Goal: Check status: Check status

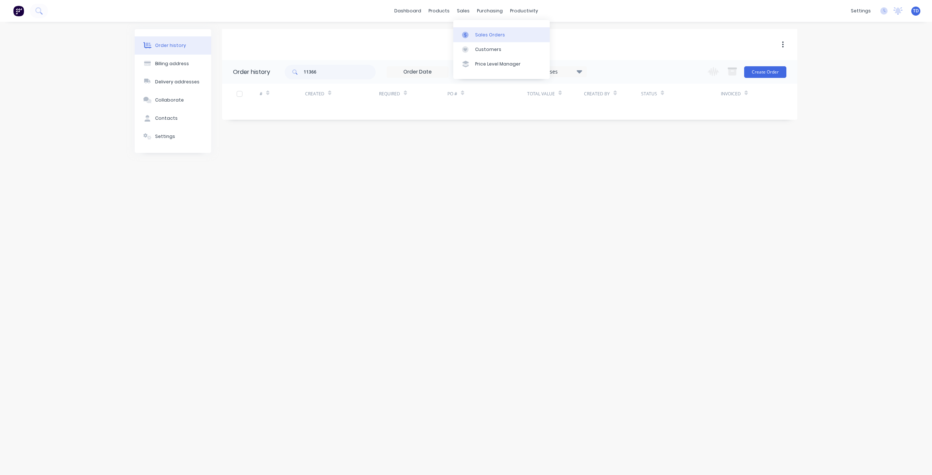
click at [471, 39] on link "Sales Orders" at bounding box center [501, 34] width 96 height 15
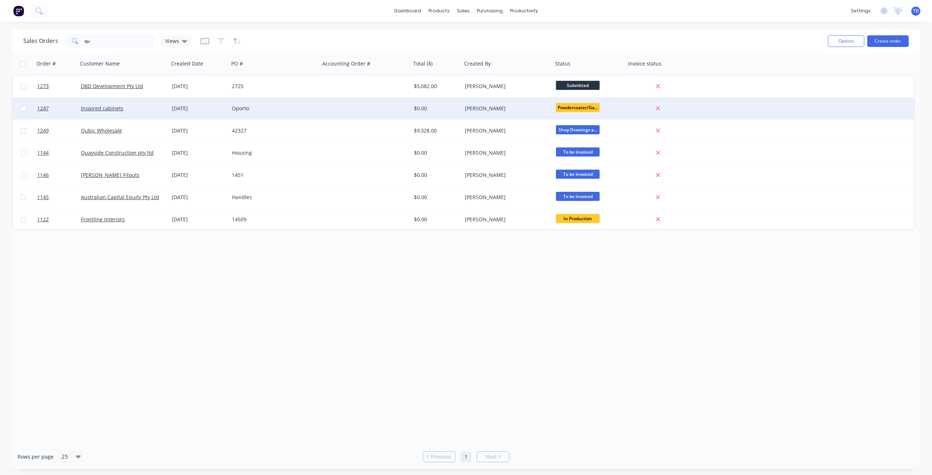
click at [256, 110] on div "Oporto" at bounding box center [272, 108] width 81 height 7
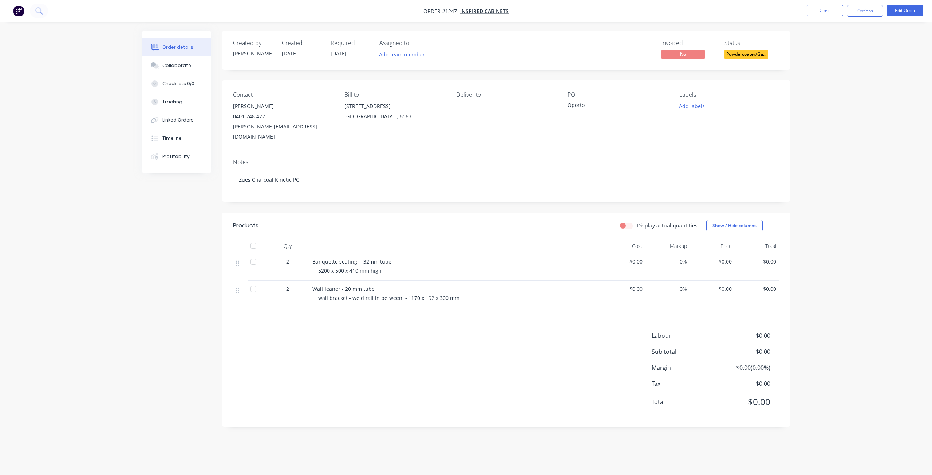
click at [753, 57] on span "Powdercoater/Ga..." at bounding box center [746, 54] width 44 height 9
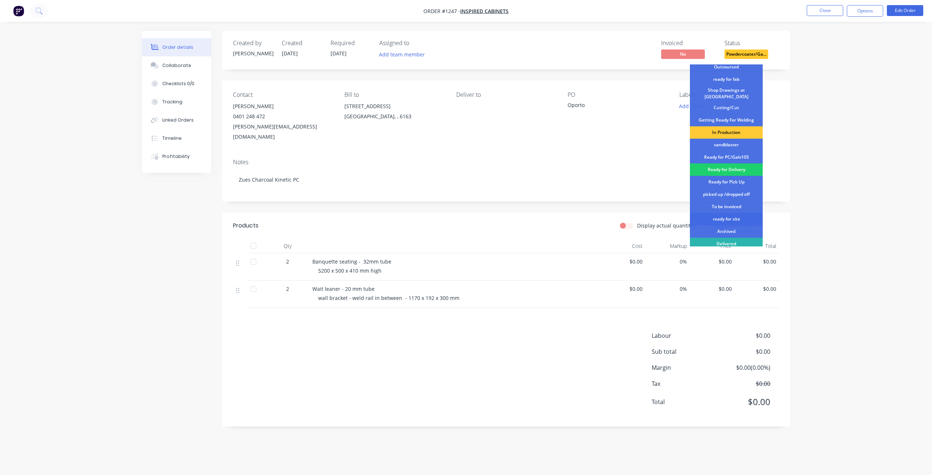
scroll to position [94, 0]
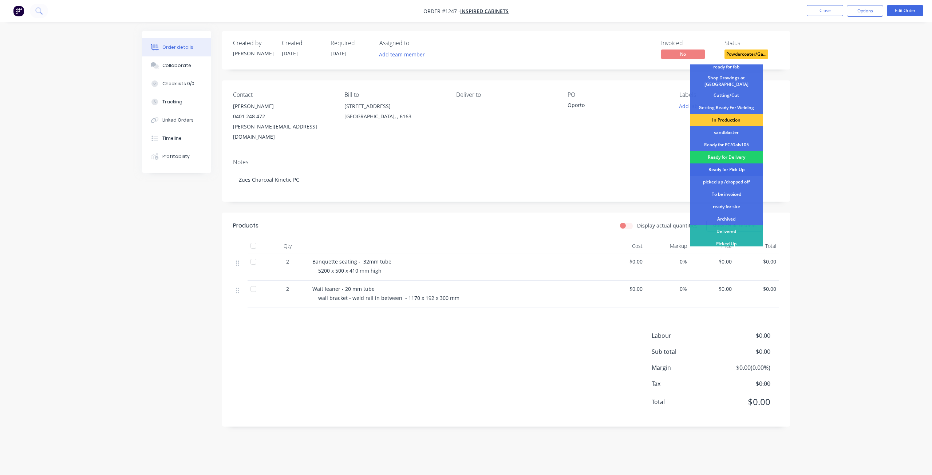
click at [723, 166] on div "Ready for Pick Up" at bounding box center [726, 169] width 73 height 12
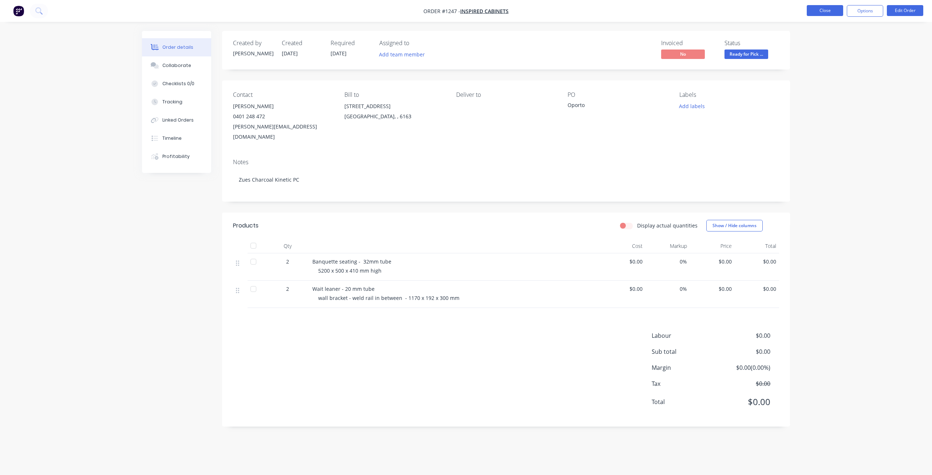
click at [822, 13] on button "Close" at bounding box center [825, 10] width 36 height 11
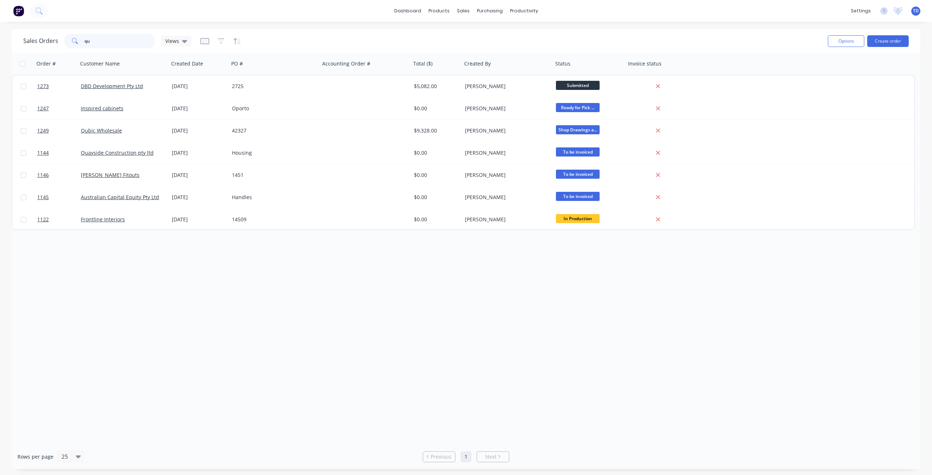
drag, startPoint x: 95, startPoint y: 42, endPoint x: 55, endPoint y: 39, distance: 40.8
click at [54, 40] on div "Sales Orders qu Views" at bounding box center [107, 41] width 168 height 15
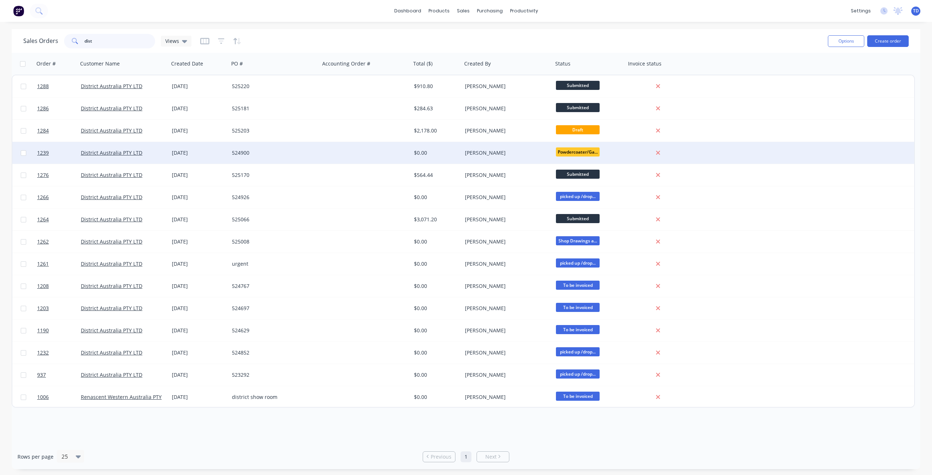
type input "dist"
click at [391, 154] on div at bounding box center [365, 153] width 91 height 22
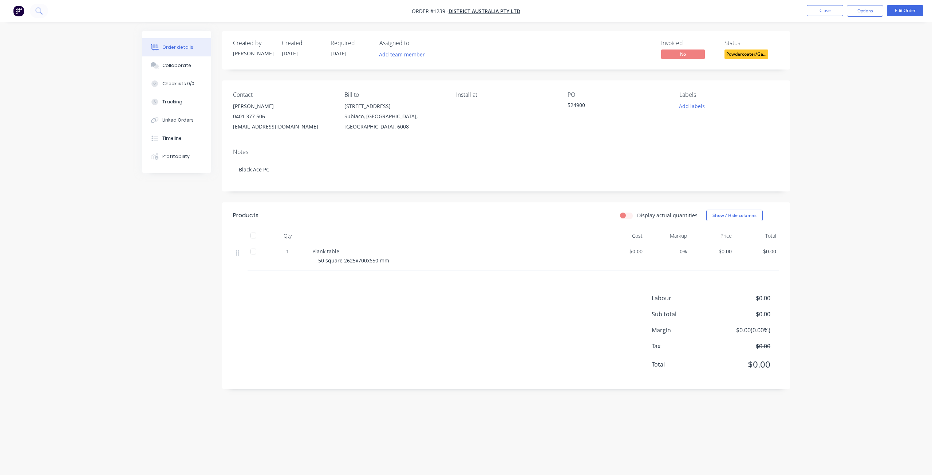
click at [761, 51] on span "Powdercoater/Ga..." at bounding box center [746, 54] width 44 height 9
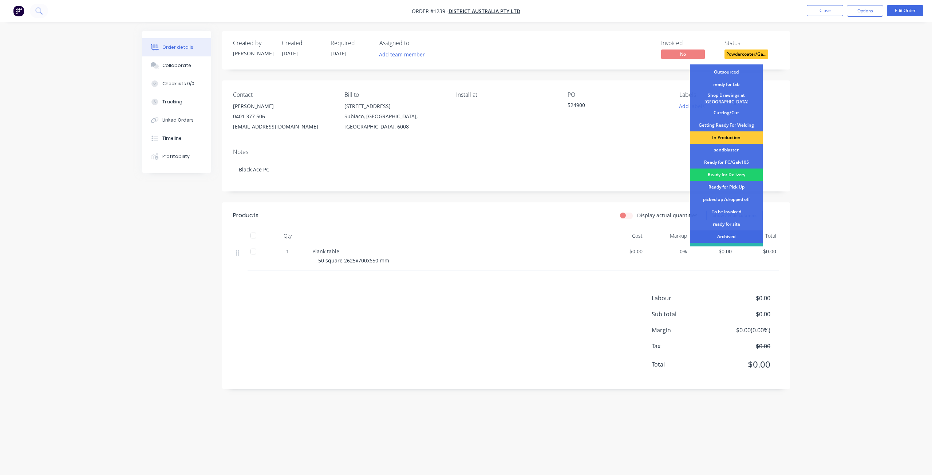
scroll to position [94, 0]
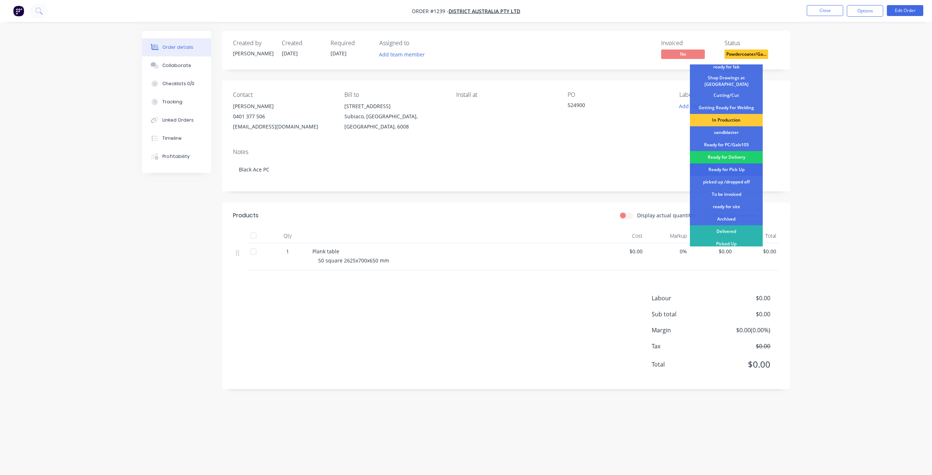
click at [727, 169] on div "Ready for Pick Up" at bounding box center [726, 169] width 73 height 12
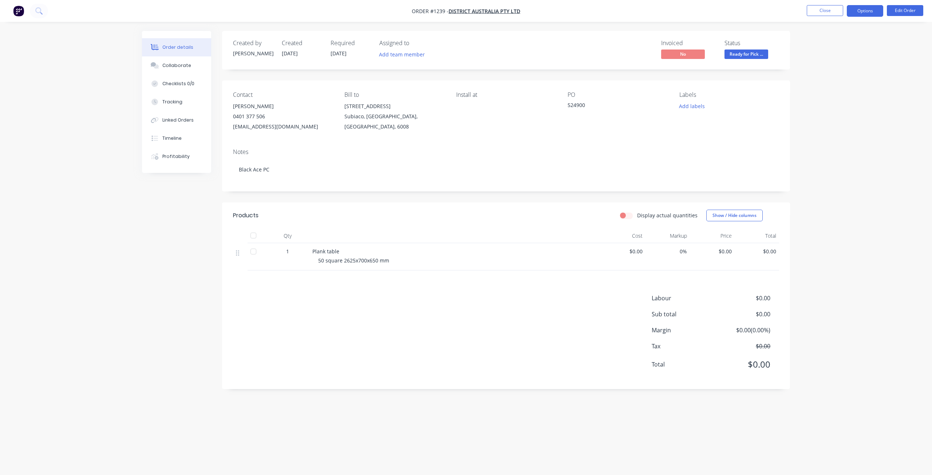
click at [864, 10] on button "Options" at bounding box center [865, 11] width 36 height 12
click at [833, 102] on div "Delivery Docket" at bounding box center [843, 102] width 67 height 11
click at [834, 75] on div "Without pricing" at bounding box center [843, 73] width 67 height 11
click at [831, 9] on button "Close" at bounding box center [825, 10] width 36 height 11
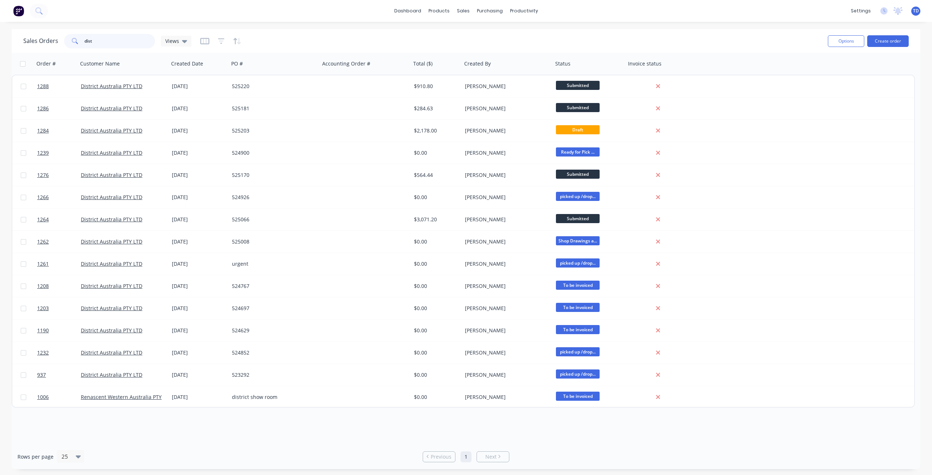
drag, startPoint x: 95, startPoint y: 42, endPoint x: 44, endPoint y: 39, distance: 51.4
click at [44, 39] on div "Sales Orders dist Views" at bounding box center [107, 41] width 168 height 15
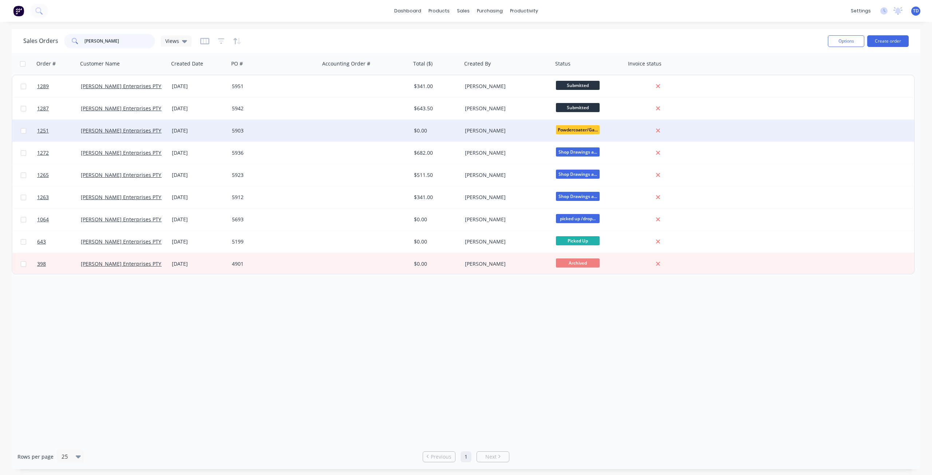
type input "[PERSON_NAME]"
click at [333, 125] on div at bounding box center [365, 131] width 91 height 22
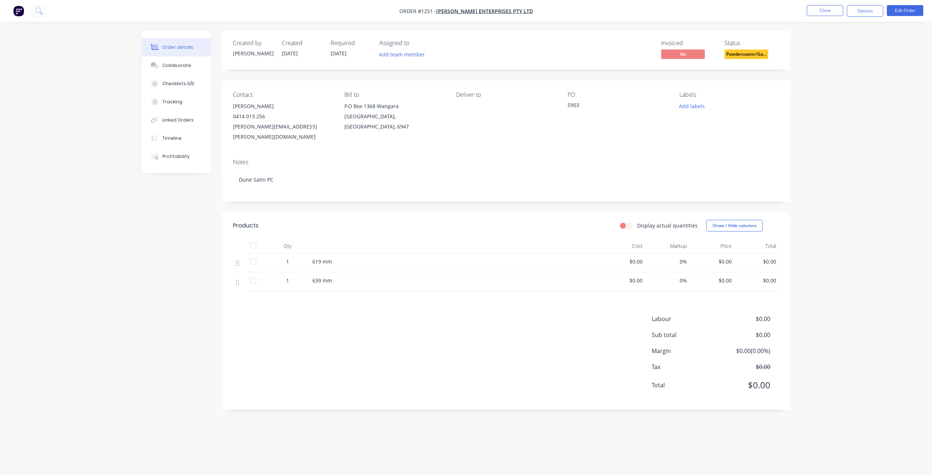
click at [759, 51] on span "Powdercoater/Ga..." at bounding box center [746, 54] width 44 height 9
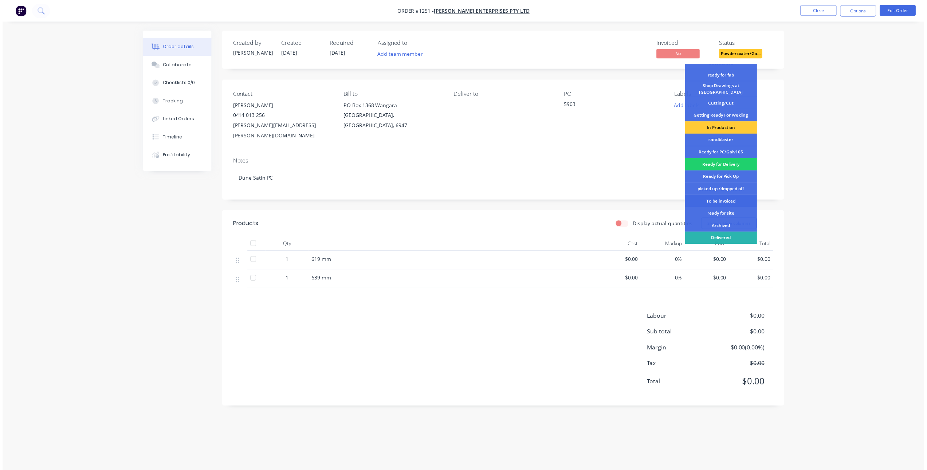
scroll to position [94, 0]
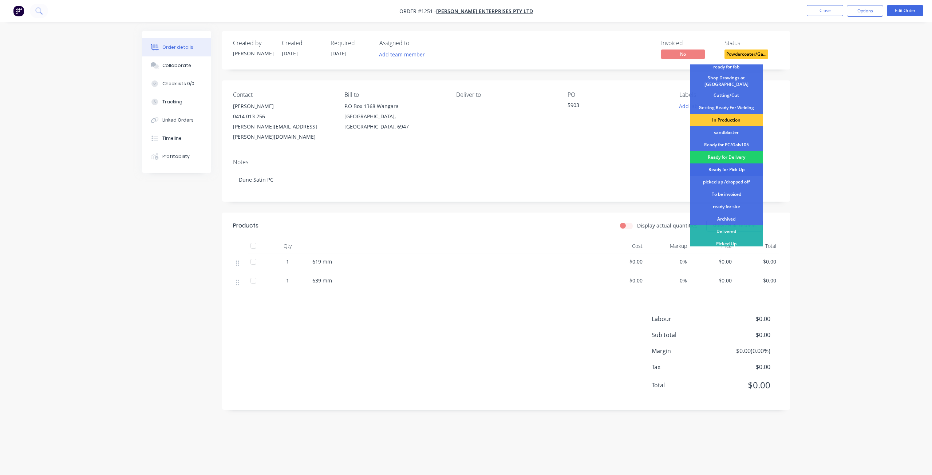
click at [730, 169] on div "Ready for Pick Up" at bounding box center [726, 169] width 73 height 12
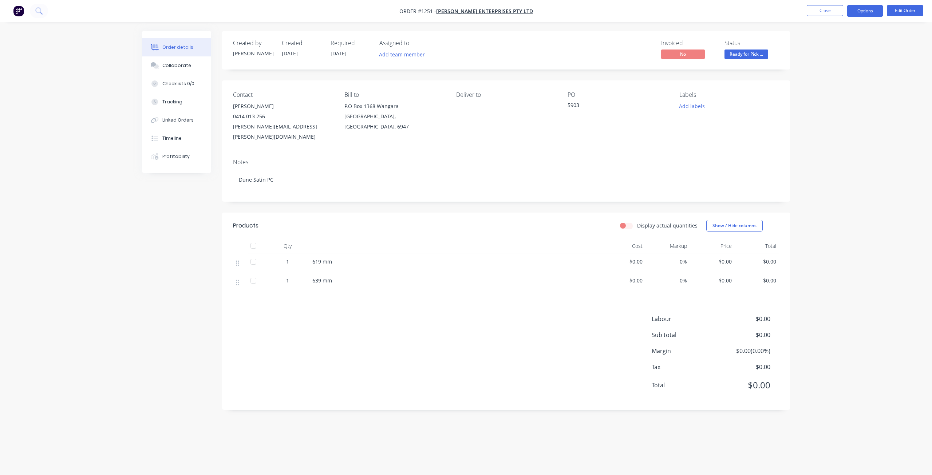
click at [865, 10] on button "Options" at bounding box center [865, 11] width 36 height 12
click at [837, 103] on div "Delivery Docket" at bounding box center [843, 102] width 67 height 11
click at [825, 73] on div "Without pricing" at bounding box center [843, 73] width 67 height 11
click at [818, 9] on button "Close" at bounding box center [825, 10] width 36 height 11
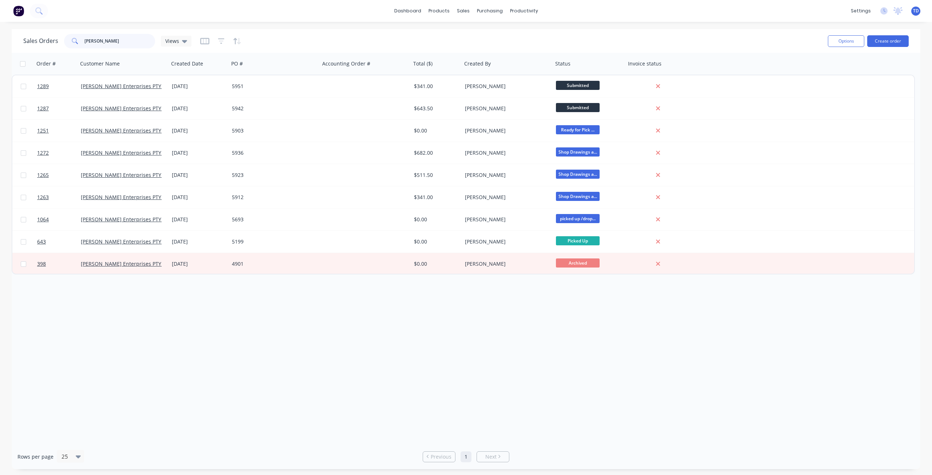
drag, startPoint x: 76, startPoint y: 41, endPoint x: 20, endPoint y: 38, distance: 56.8
click at [20, 38] on div "Sales Orders [PERSON_NAME] Views Options Create order" at bounding box center [466, 41] width 909 height 24
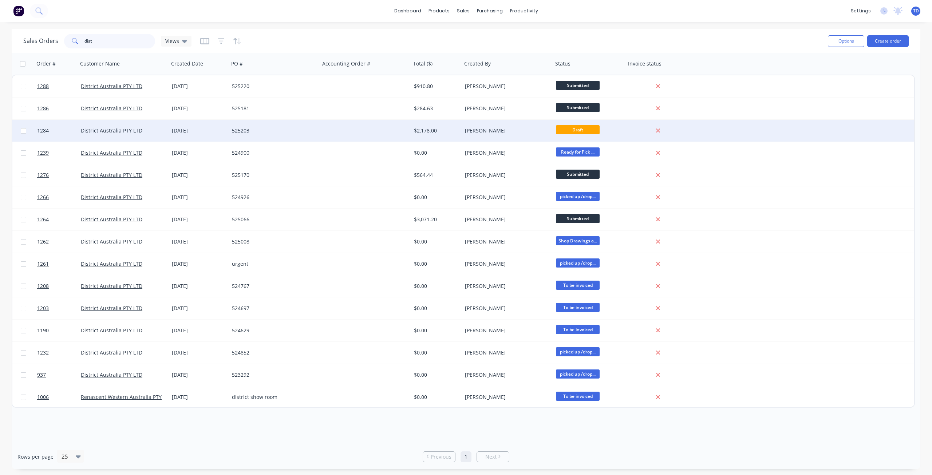
type input "dist"
click at [172, 129] on div "[DATE]" at bounding box center [199, 130] width 54 height 7
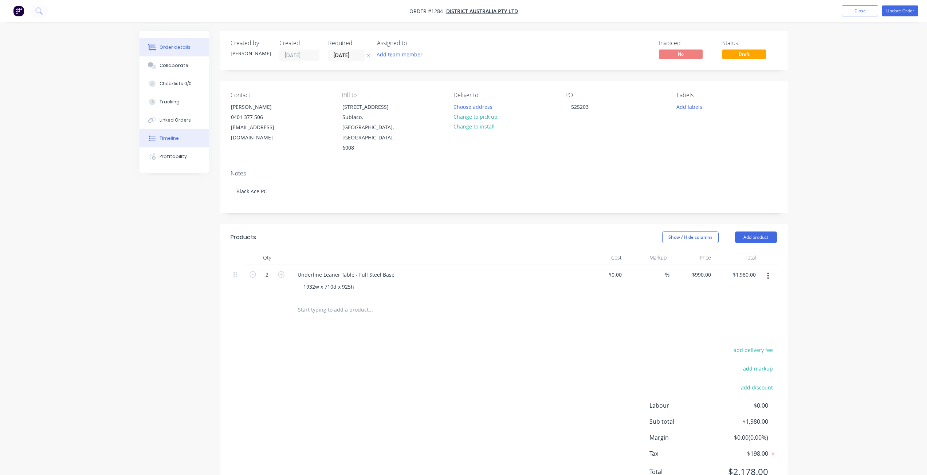
click at [172, 137] on div "Timeline" at bounding box center [168, 138] width 19 height 7
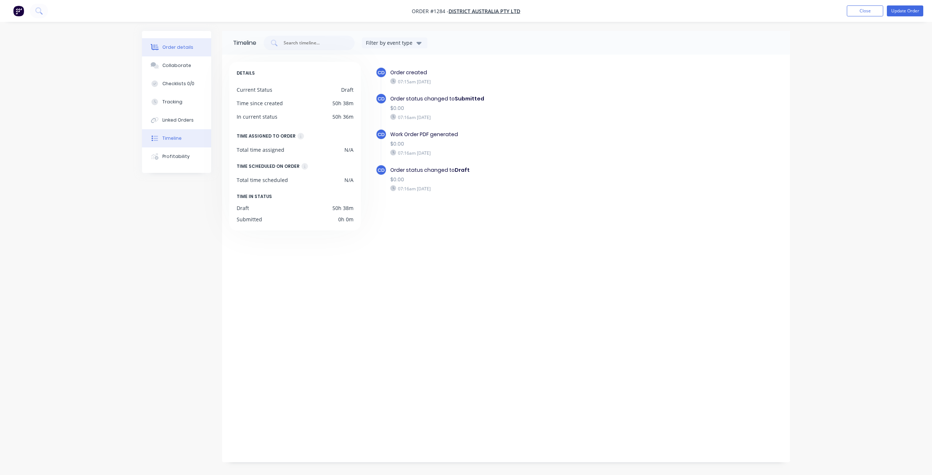
click at [195, 45] on button "Order details" at bounding box center [176, 47] width 69 height 18
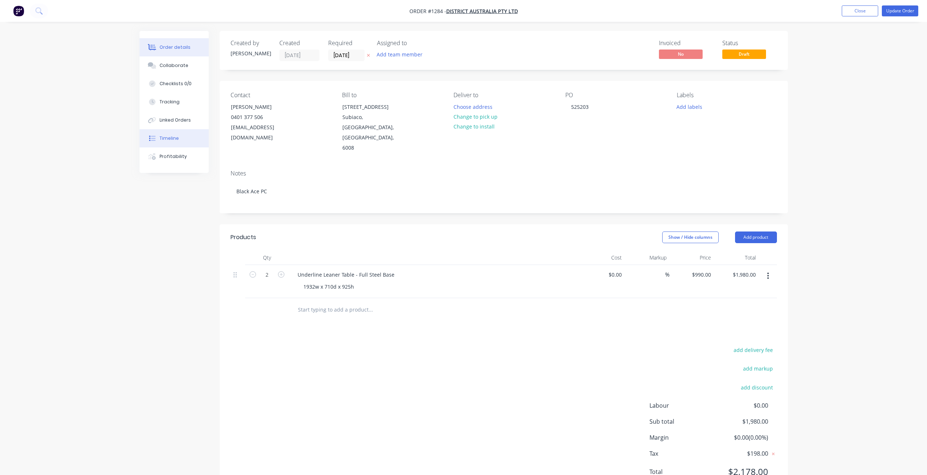
click at [186, 140] on button "Timeline" at bounding box center [173, 138] width 69 height 18
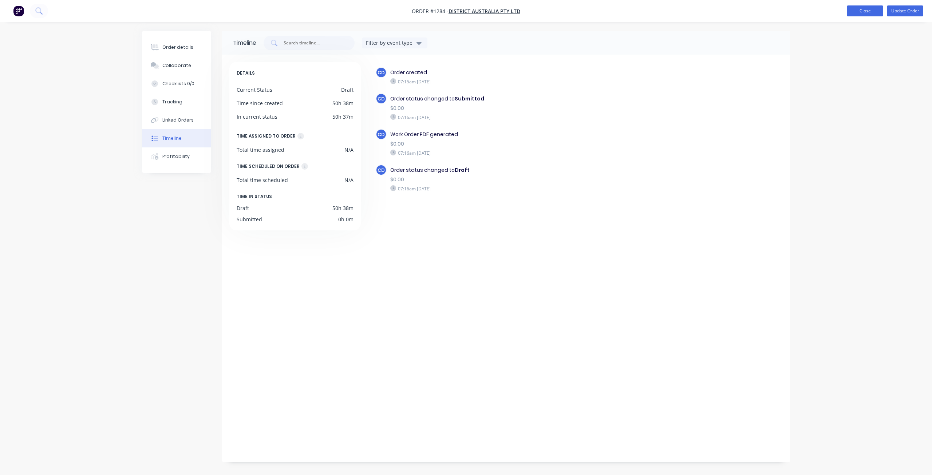
click at [877, 7] on button "Close" at bounding box center [865, 10] width 36 height 11
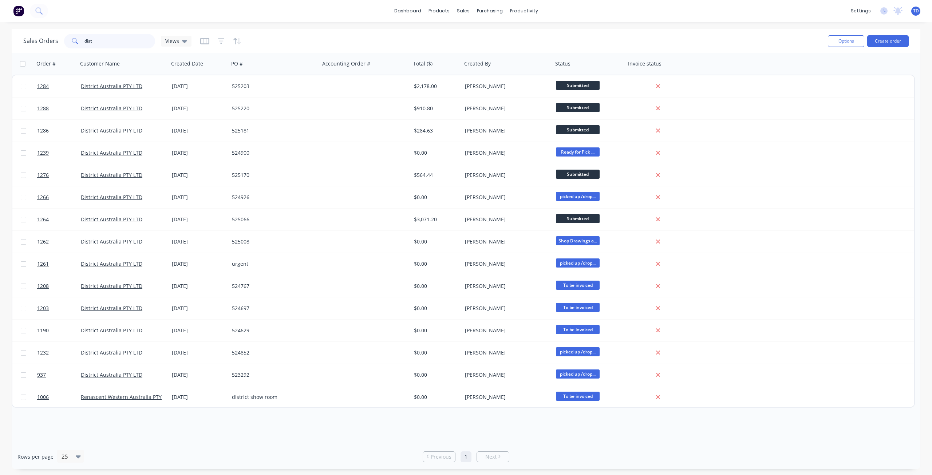
drag, startPoint x: 55, startPoint y: 39, endPoint x: 26, endPoint y: 38, distance: 28.8
click at [26, 38] on div "Sales Orders dist Views" at bounding box center [107, 41] width 168 height 15
click at [535, 37] on div "Workflow" at bounding box center [537, 35] width 22 height 7
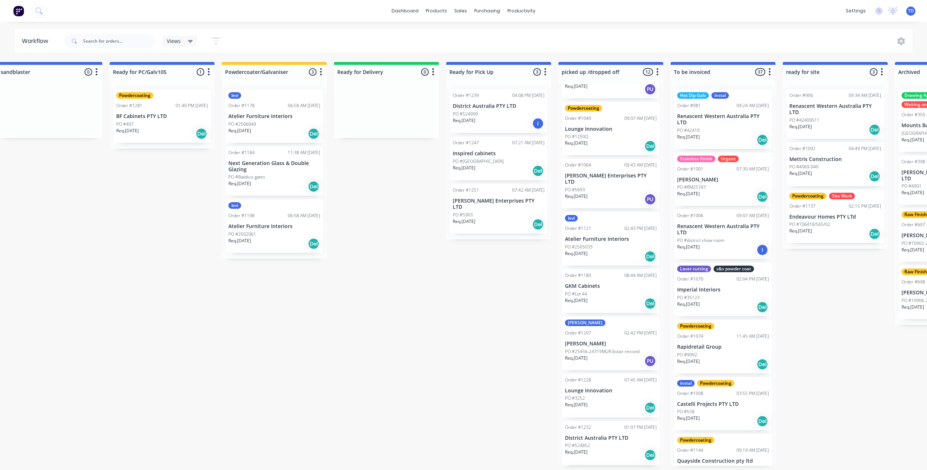
scroll to position [149, 0]
click at [483, 168] on div "Req. [DATE] Del" at bounding box center [499, 171] width 92 height 12
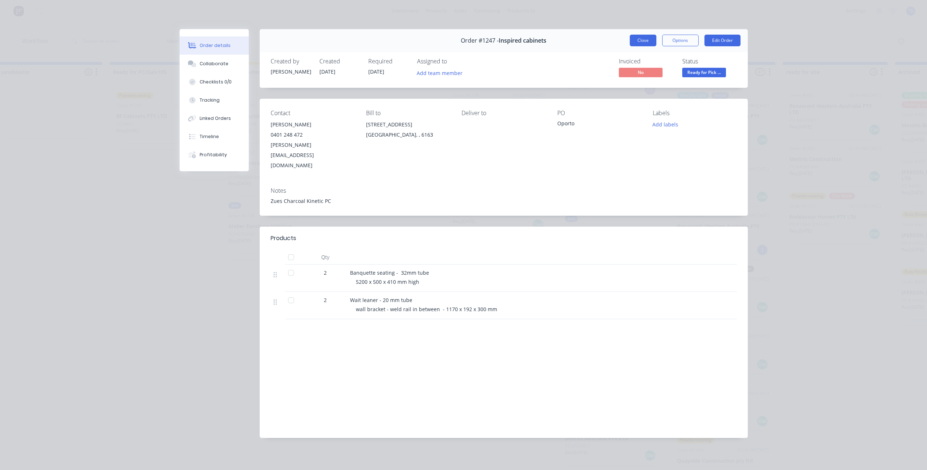
click at [645, 38] on button "Close" at bounding box center [642, 41] width 27 height 12
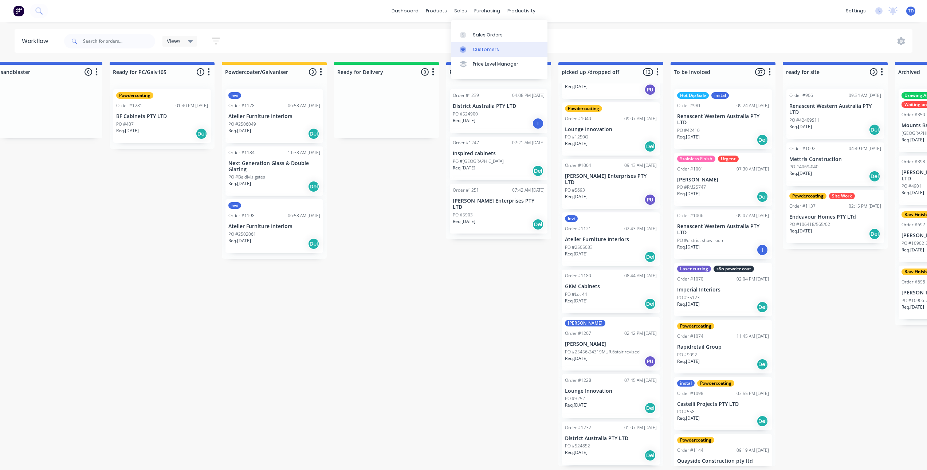
click at [478, 51] on div "Customers" at bounding box center [486, 49] width 26 height 7
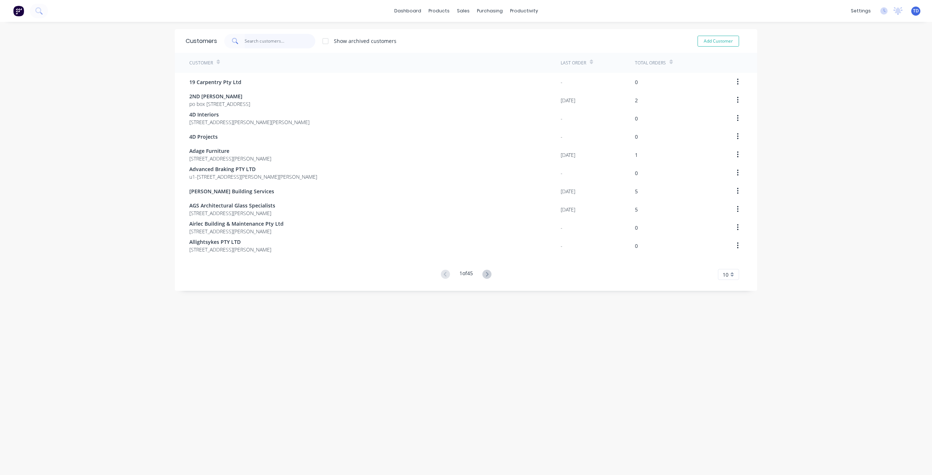
click at [253, 40] on input "text" at bounding box center [280, 41] width 71 height 15
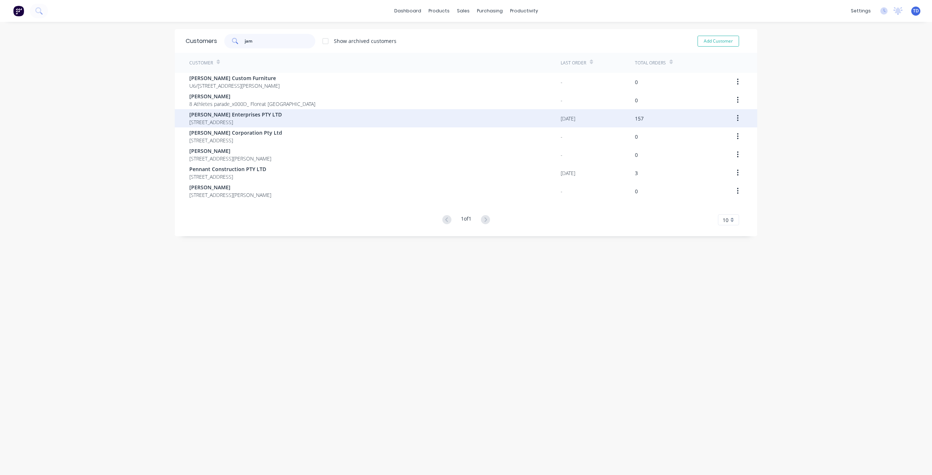
type input "jam"
click at [218, 117] on span "[PERSON_NAME] Enterprises PTY LTD" at bounding box center [235, 115] width 92 height 8
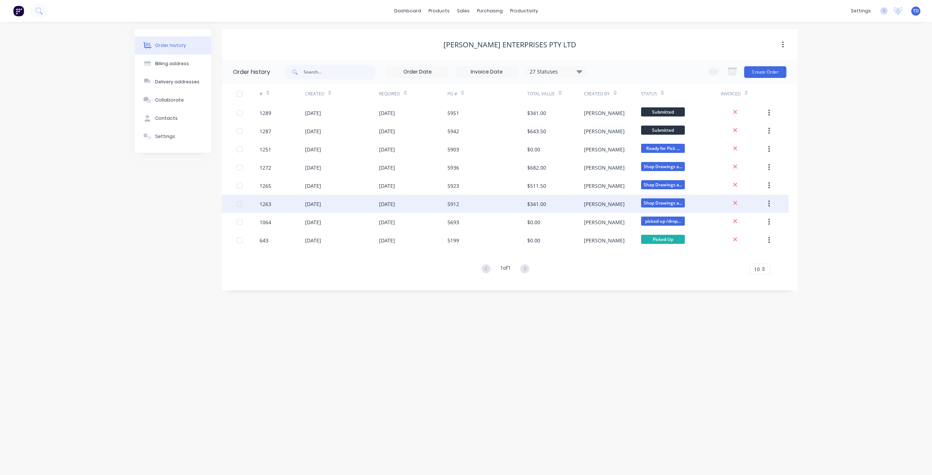
click at [482, 207] on div "5912" at bounding box center [487, 204] width 80 height 18
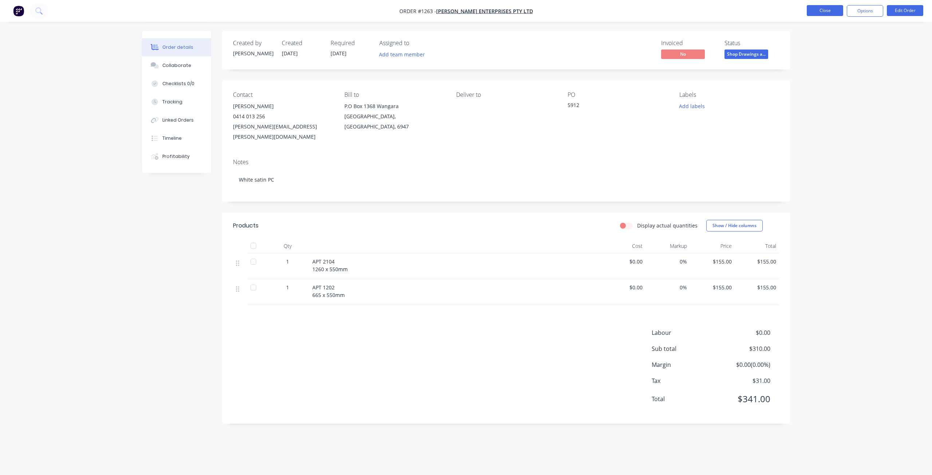
click at [820, 9] on button "Close" at bounding box center [825, 10] width 36 height 11
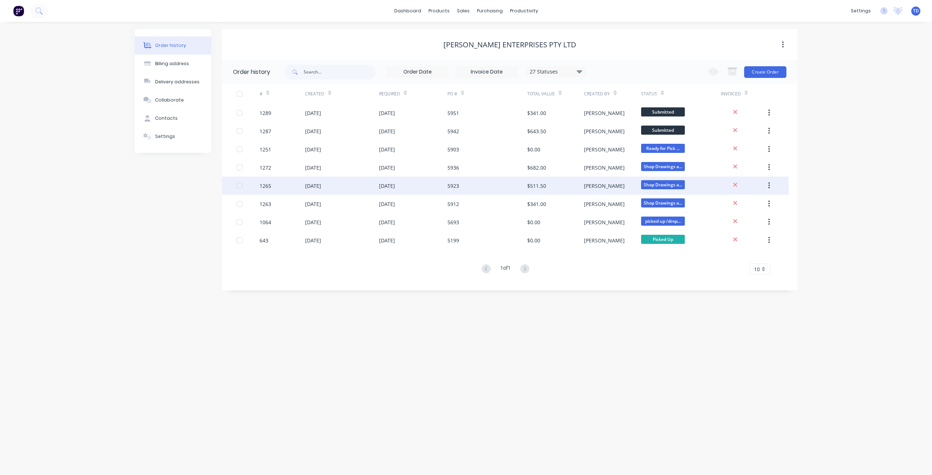
click at [302, 186] on div "1265" at bounding box center [283, 186] width 46 height 18
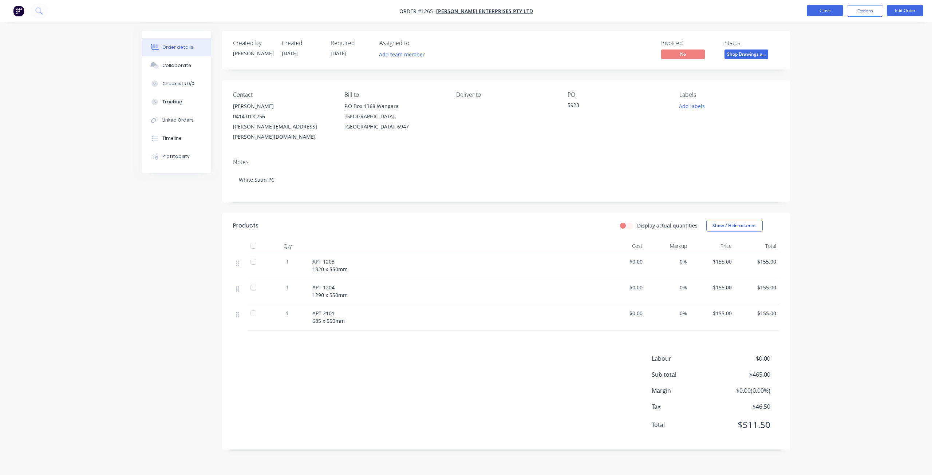
click at [824, 11] on button "Close" at bounding box center [825, 10] width 36 height 11
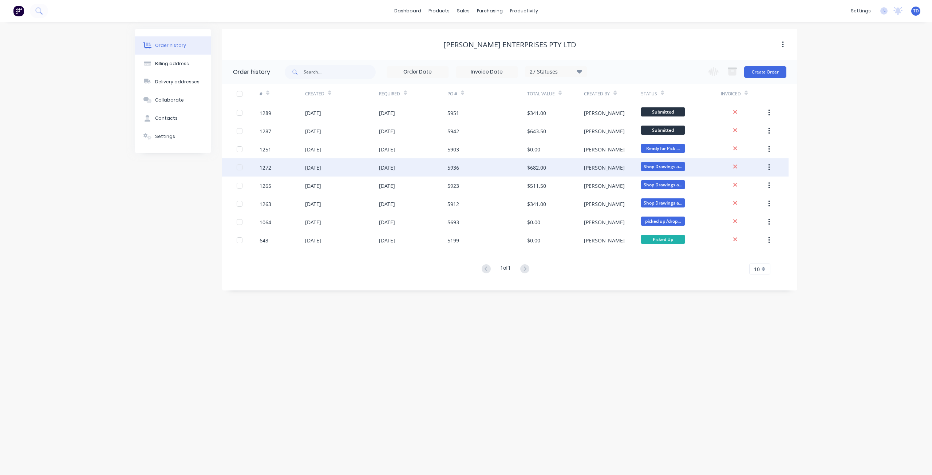
click at [274, 169] on div "1272" at bounding box center [283, 167] width 46 height 18
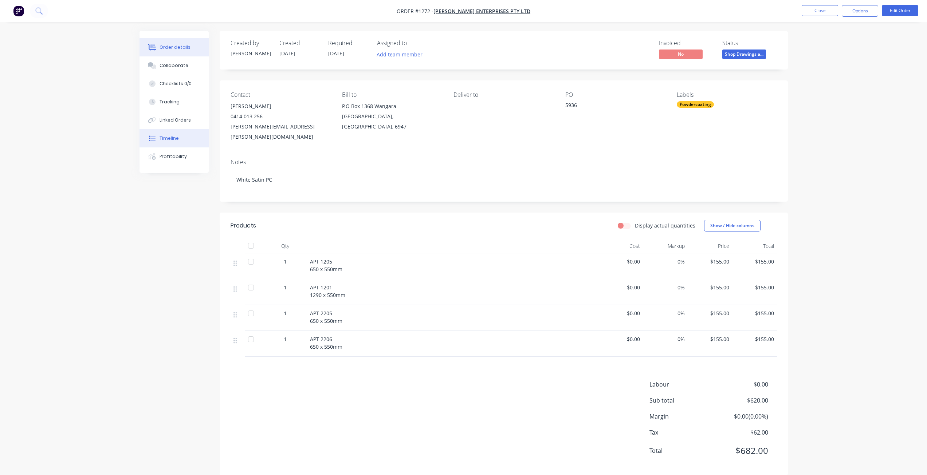
click at [170, 139] on div "Timeline" at bounding box center [168, 138] width 19 height 7
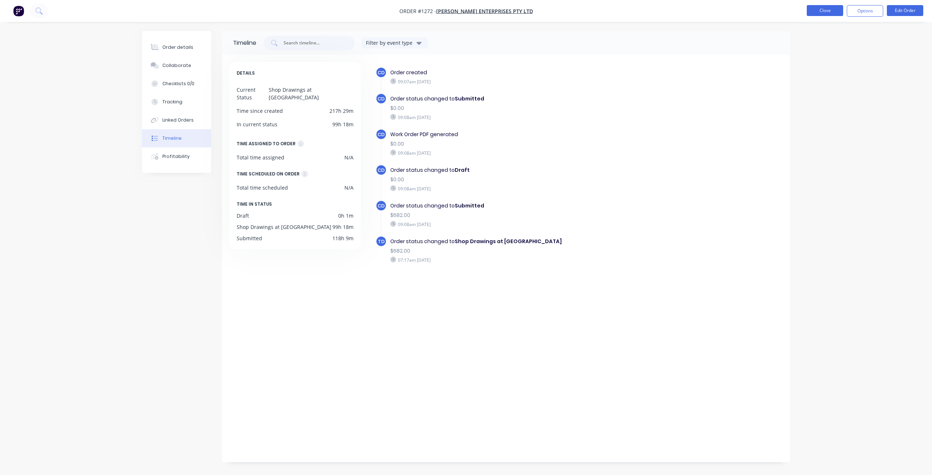
click at [807, 9] on button "Close" at bounding box center [825, 10] width 36 height 11
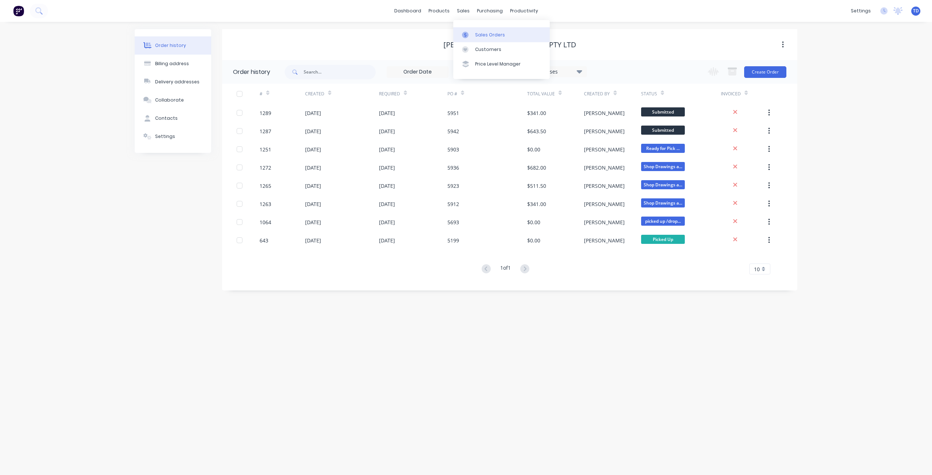
click at [473, 32] on div at bounding box center [467, 35] width 11 height 7
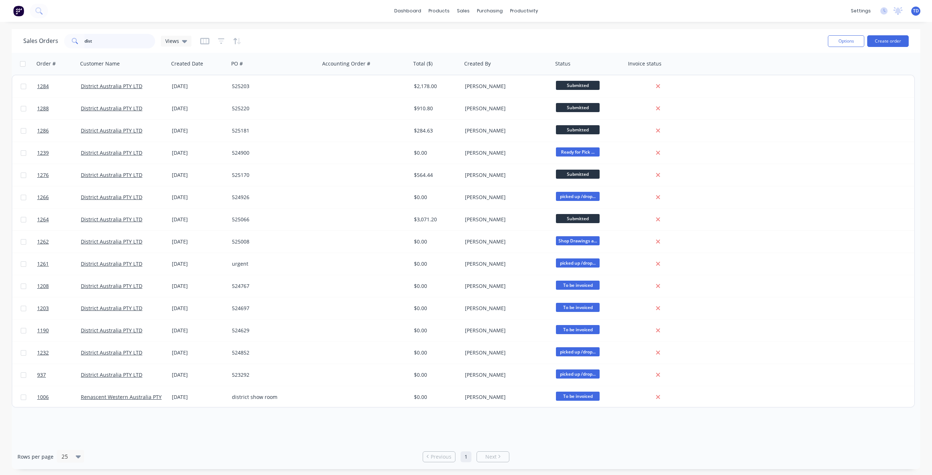
drag, startPoint x: 96, startPoint y: 44, endPoint x: 66, endPoint y: 35, distance: 31.8
click at [66, 35] on div "dist" at bounding box center [109, 41] width 91 height 15
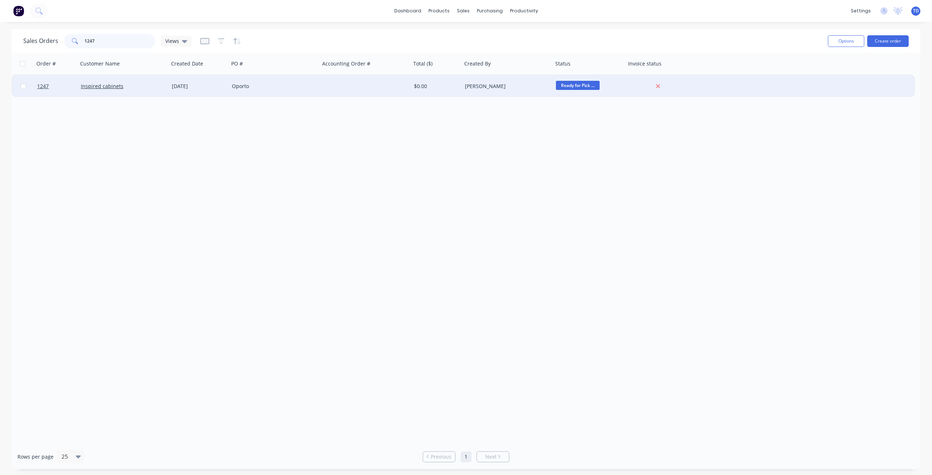
type input "1247"
click at [154, 86] on div "Inspired cabinets" at bounding box center [121, 86] width 81 height 7
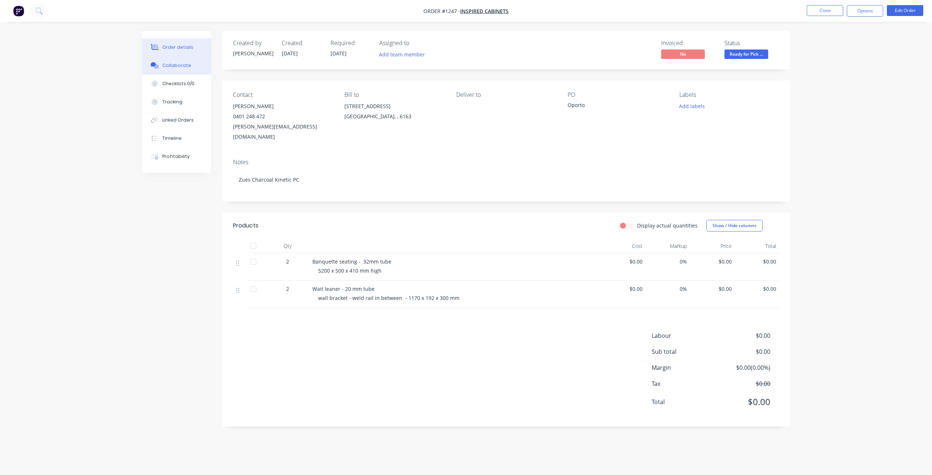
click at [183, 68] on div "Collaborate" at bounding box center [176, 65] width 29 height 7
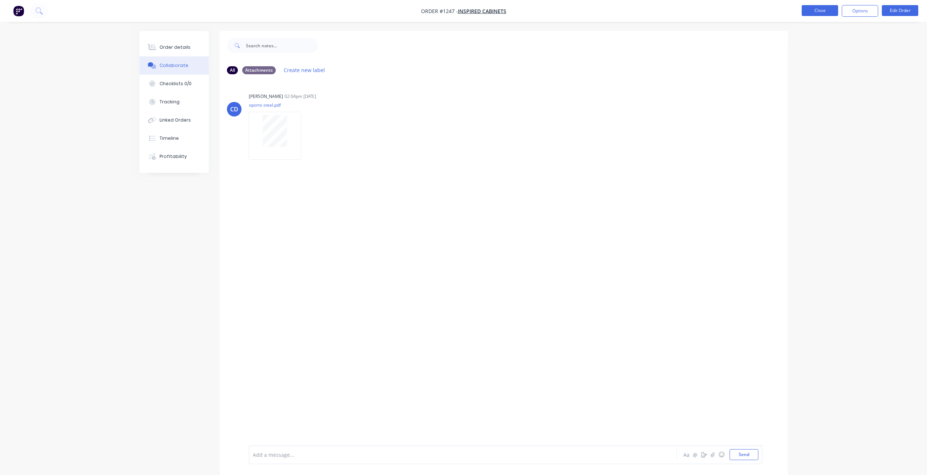
click at [808, 11] on button "Close" at bounding box center [819, 10] width 36 height 11
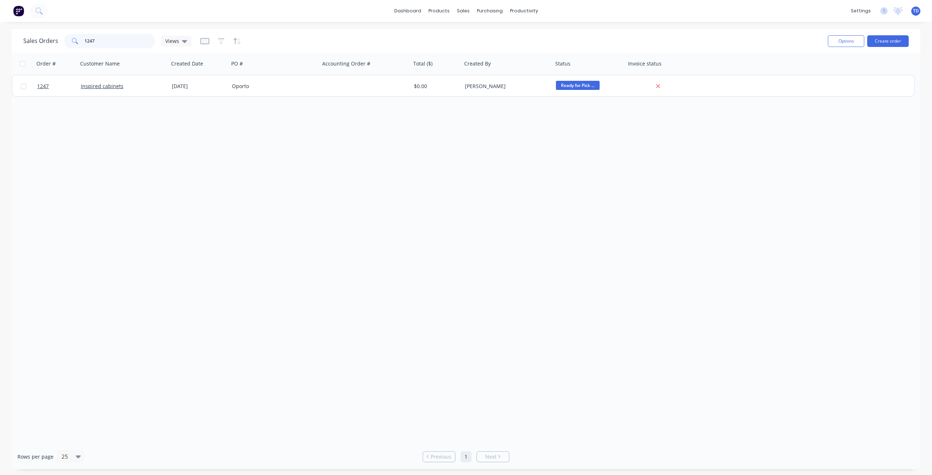
drag, startPoint x: 98, startPoint y: 39, endPoint x: 88, endPoint y: 36, distance: 9.4
click at [88, 36] on input "1247" at bounding box center [119, 41] width 71 height 15
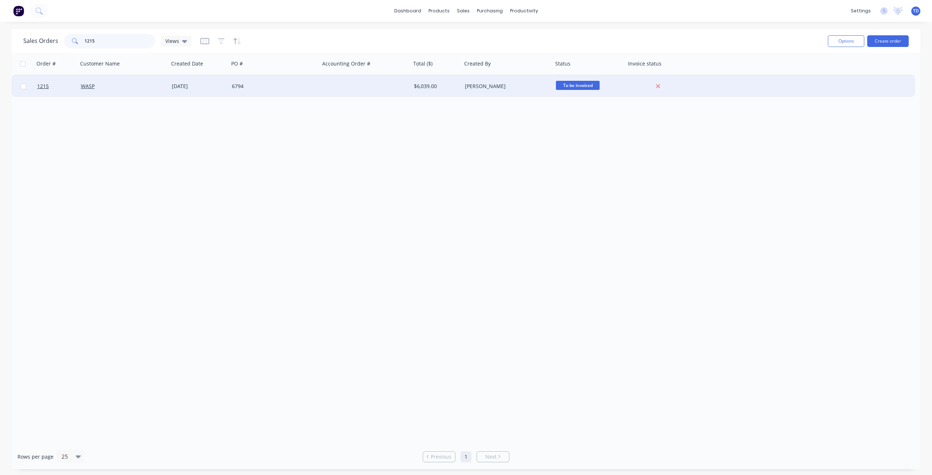
type input "1215"
click at [246, 88] on div "6794" at bounding box center [272, 86] width 81 height 7
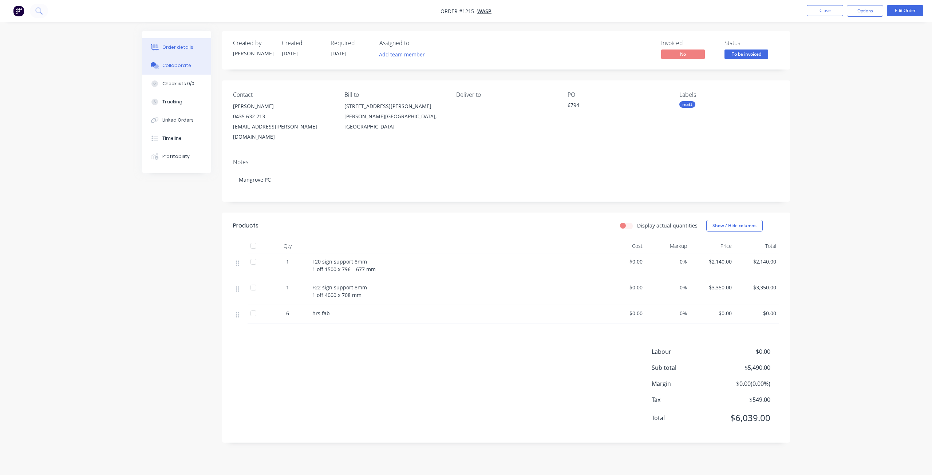
click at [169, 66] on div "Collaborate" at bounding box center [176, 65] width 29 height 7
